Goal: Entertainment & Leisure: Consume media (video, audio)

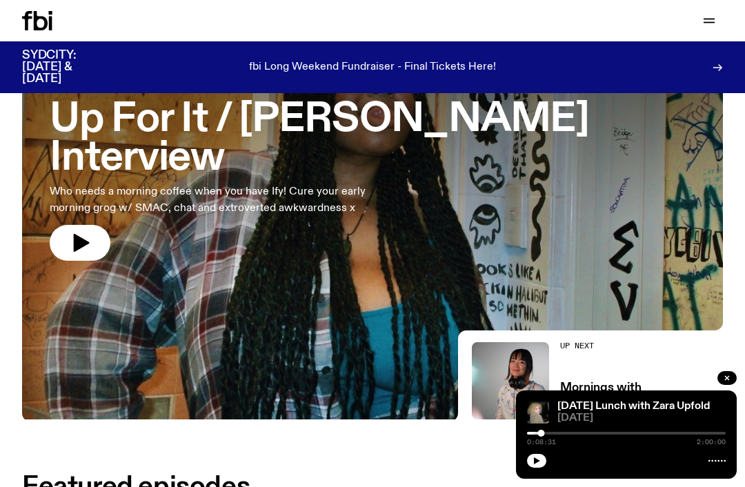
scroll to position [106, 0]
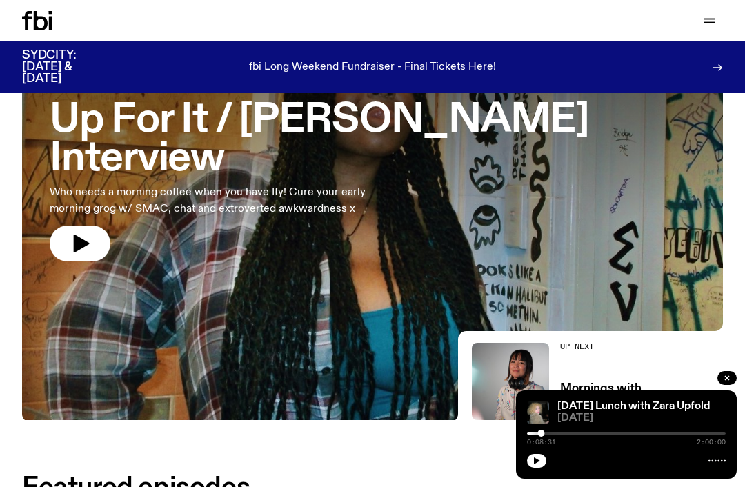
click at [725, 378] on icon "button" at bounding box center [727, 378] width 8 height 8
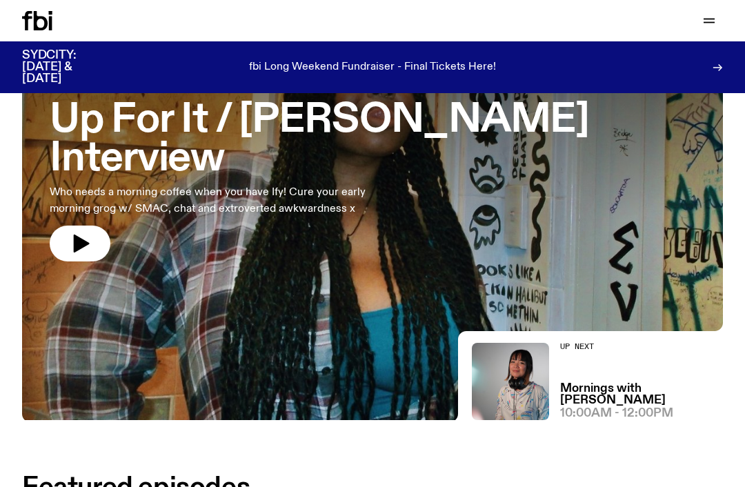
click at [715, 21] on icon "button" at bounding box center [709, 20] width 17 height 17
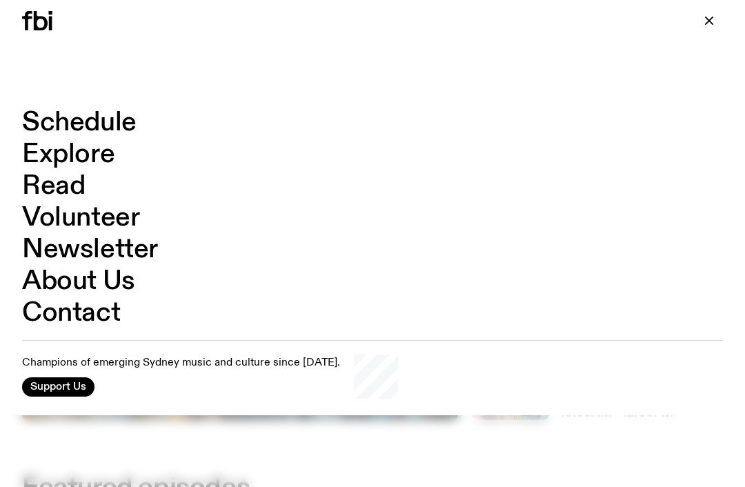
click at [123, 119] on link "Schedule" at bounding box center [79, 123] width 114 height 26
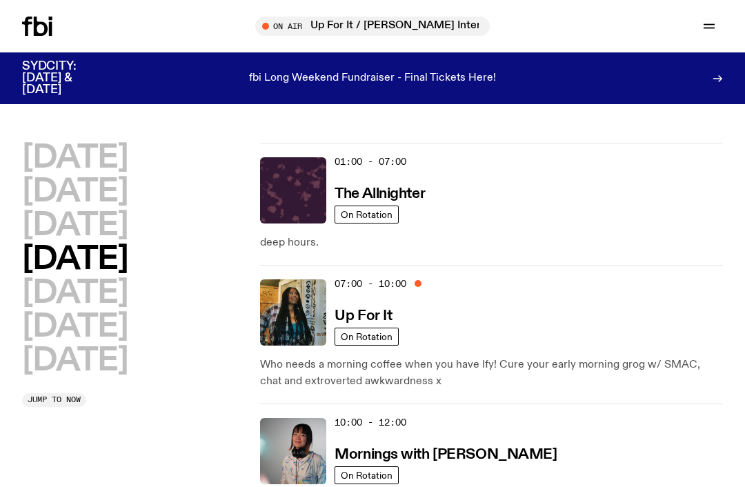
click at [128, 187] on h2 "Tuesday" at bounding box center [75, 192] width 106 height 31
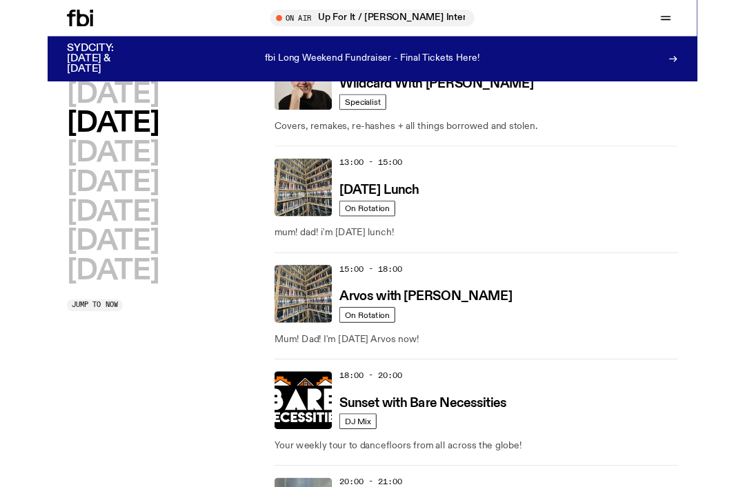
scroll to position [501, 0]
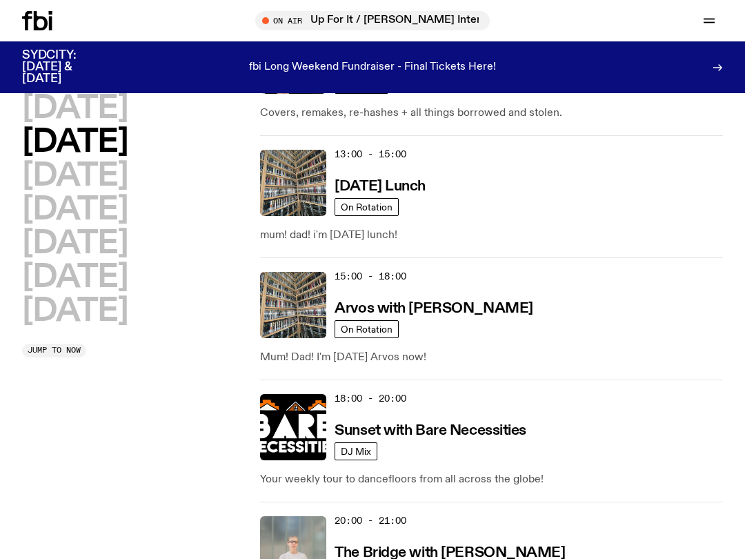
click at [304, 314] on img at bounding box center [293, 305] width 66 height 66
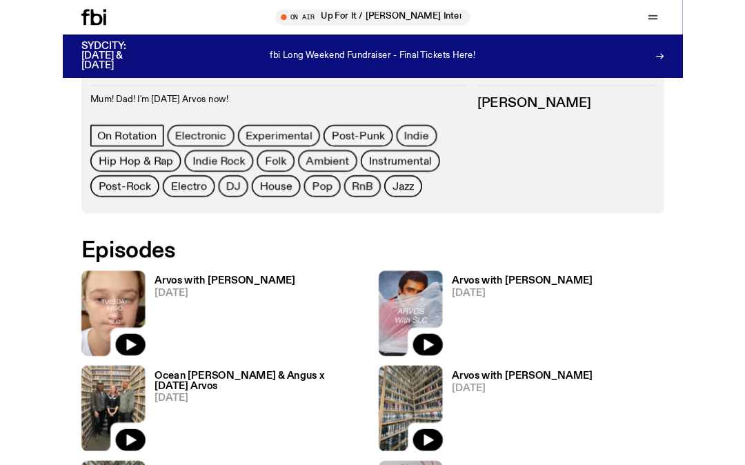
scroll to position [601, 0]
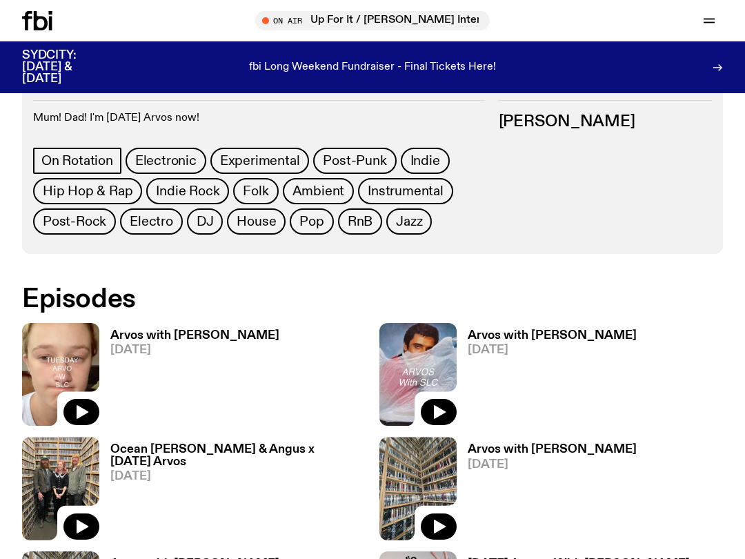
click at [87, 410] on icon "button" at bounding box center [81, 412] width 17 height 17
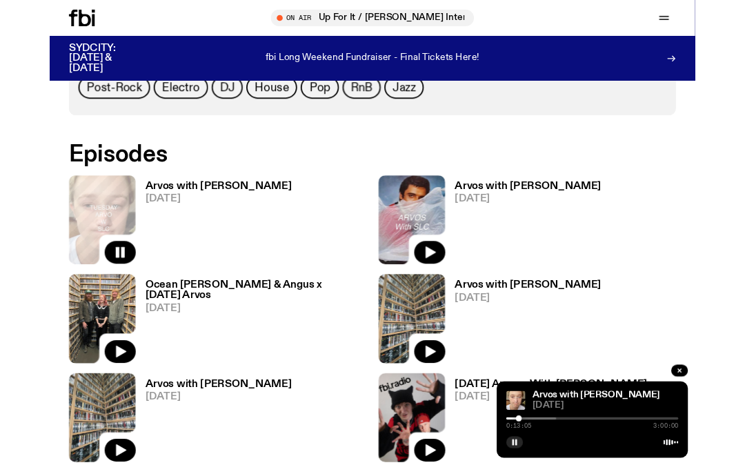
scroll to position [722, 0]
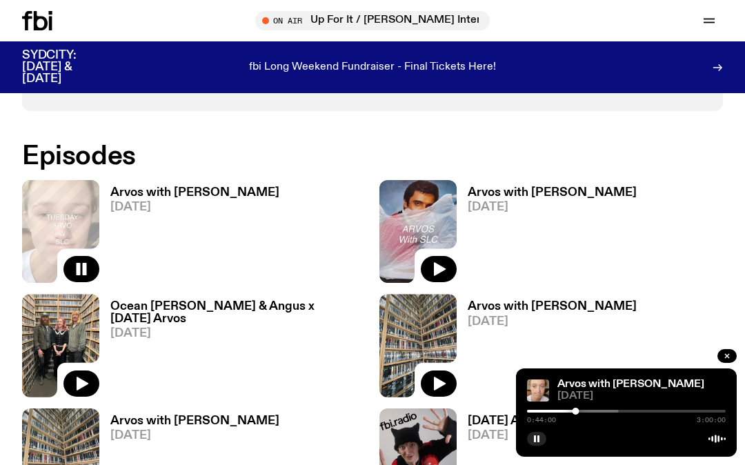
scroll to position [742, 0]
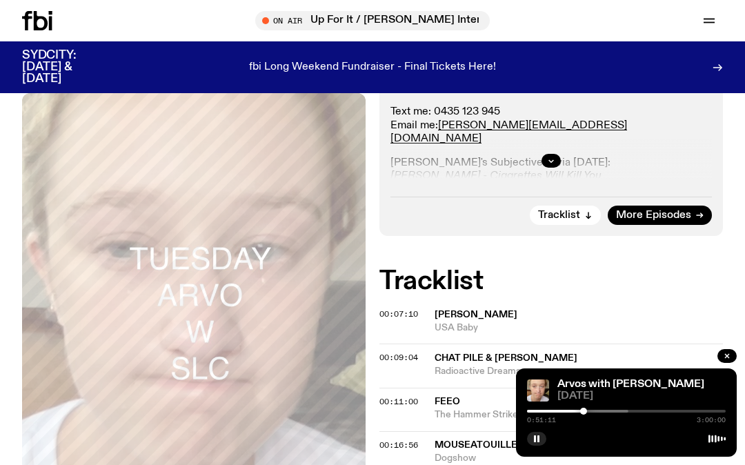
scroll to position [370, 0]
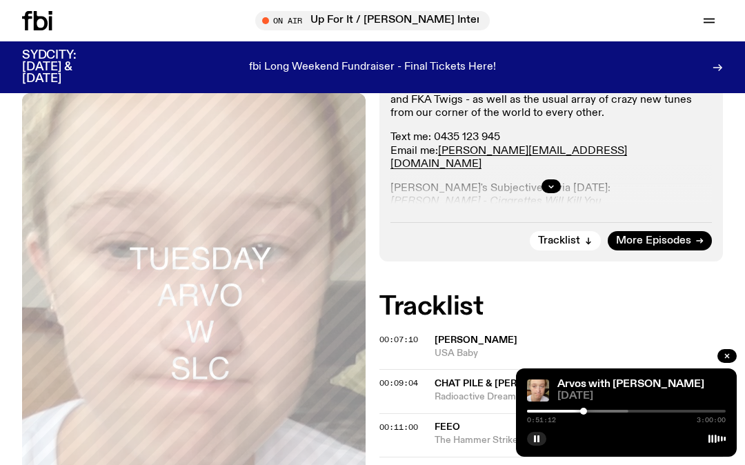
click at [557, 181] on button "button" at bounding box center [550, 186] width 19 height 14
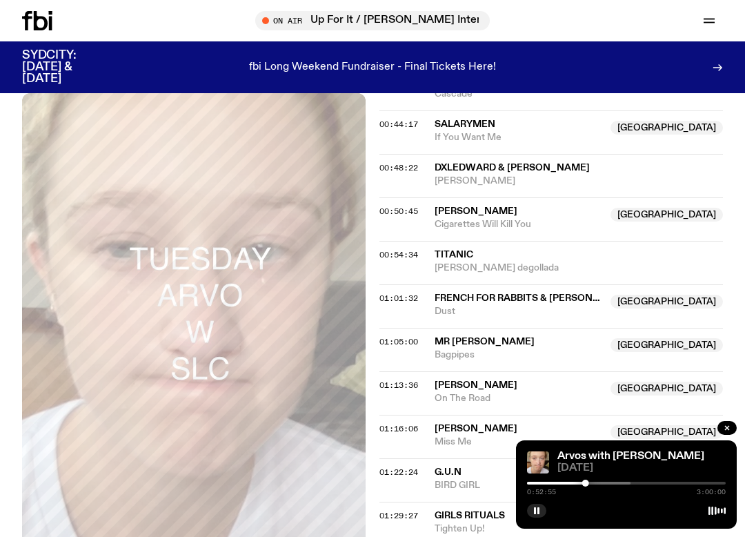
scroll to position [1079, 0]
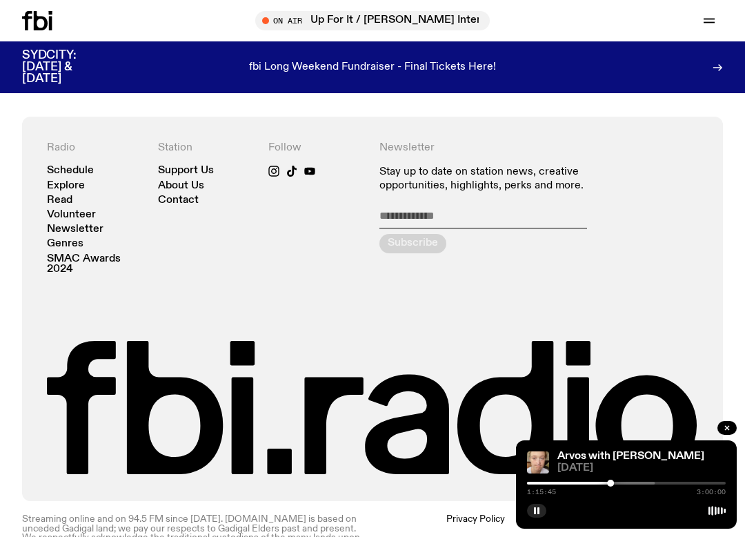
scroll to position [2344, 0]
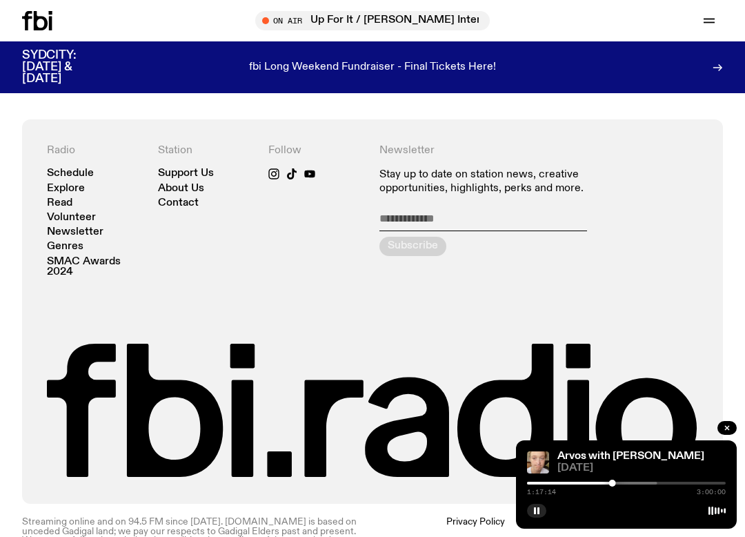
click at [538, 508] on rect "button" at bounding box center [538, 510] width 2 height 7
